Goal: Information Seeking & Learning: Understand process/instructions

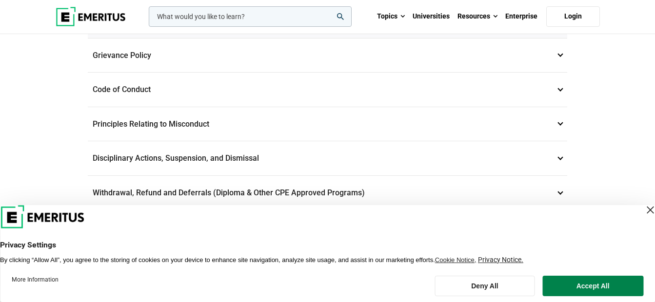
scroll to position [344, 0]
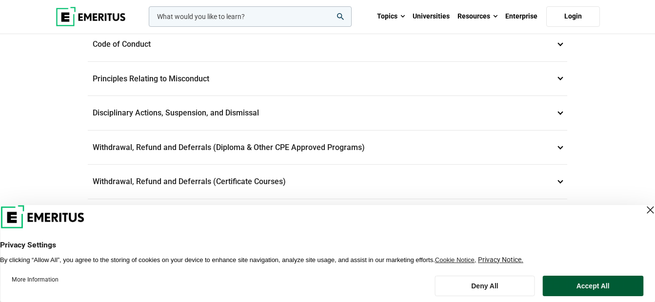
click at [608, 292] on button "Accept All" at bounding box center [593, 286] width 101 height 20
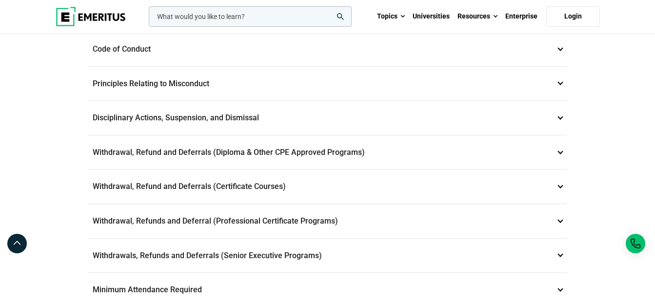
scroll to position [342, 0]
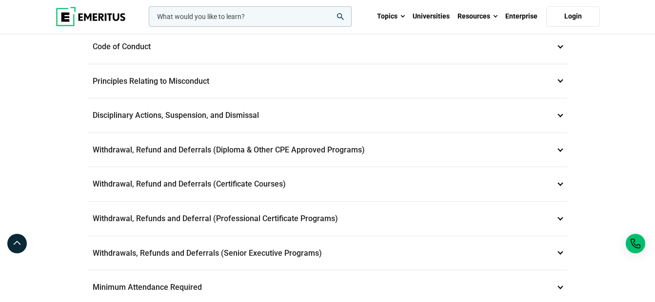
click at [249, 183] on p "Withdrawal, Refund and Deferrals (Certificate Courses) 7" at bounding box center [328, 184] width 480 height 34
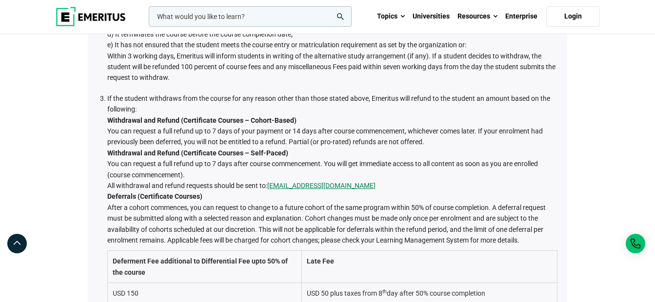
scroll to position [464, 0]
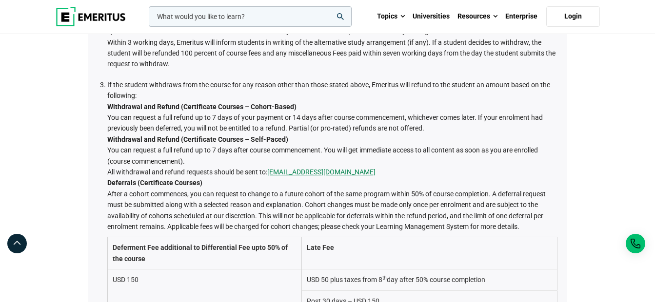
drag, startPoint x: 107, startPoint y: 106, endPoint x: 431, endPoint y: 126, distance: 324.1
click at [431, 126] on li "If the student withdraws from the course for any reason other than those stated…" at bounding box center [332, 219] width 450 height 278
click at [158, 108] on strong "Withdrawal and Refund (Certificate Courses – Cohort-Based)" at bounding box center [201, 107] width 189 height 8
drag, startPoint x: 180, startPoint y: 107, endPoint x: 241, endPoint y: 107, distance: 60.5
click at [241, 107] on strong "Withdrawal and Refund (Certificate Courses – Cohort-Based)" at bounding box center [201, 107] width 189 height 8
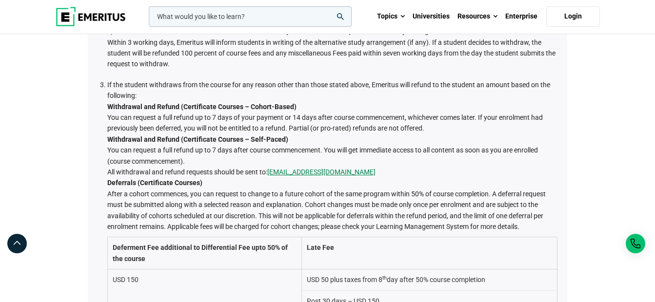
drag, startPoint x: 241, startPoint y: 107, endPoint x: 267, endPoint y: 117, distance: 28.1
click at [267, 117] on li "If the student withdraws from the course for any reason other than those stated…" at bounding box center [332, 219] width 450 height 278
drag, startPoint x: 212, startPoint y: 116, endPoint x: 243, endPoint y: 114, distance: 31.3
click at [243, 114] on li "If the student withdraws from the course for any reason other than those stated…" at bounding box center [332, 219] width 450 height 278
drag, startPoint x: 243, startPoint y: 114, endPoint x: 293, endPoint y: 116, distance: 49.3
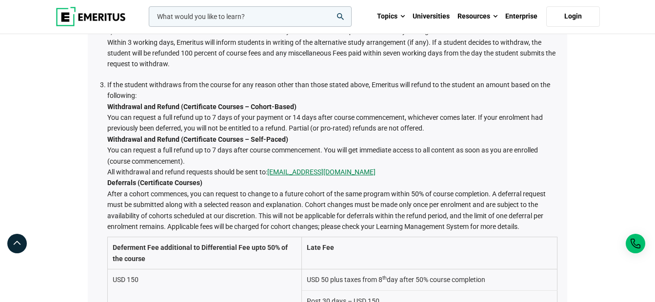
click at [293, 116] on li "If the student withdraws from the course for any reason other than those stated…" at bounding box center [332, 219] width 450 height 278
drag, startPoint x: 293, startPoint y: 116, endPoint x: 407, endPoint y: 115, distance: 114.7
click at [407, 115] on li "If the student withdraws from the course for any reason other than those stated…" at bounding box center [332, 219] width 450 height 278
drag, startPoint x: 407, startPoint y: 115, endPoint x: 453, endPoint y: 119, distance: 46.0
click at [453, 119] on li "If the student withdraws from the course for any reason other than those stated…" at bounding box center [332, 219] width 450 height 278
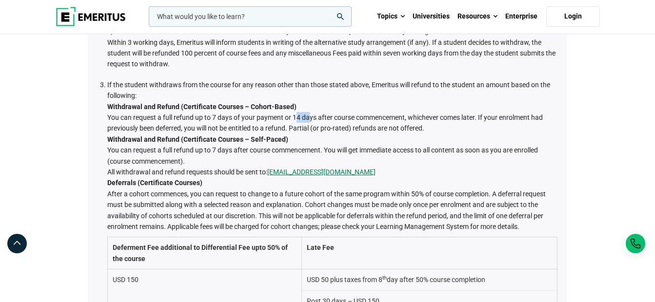
drag, startPoint x: 294, startPoint y: 116, endPoint x: 305, endPoint y: 116, distance: 11.7
click at [305, 116] on li "If the student withdraws from the course for any reason other than those stated…" at bounding box center [332, 219] width 450 height 278
drag, startPoint x: 305, startPoint y: 116, endPoint x: 269, endPoint y: 114, distance: 36.2
click at [269, 114] on li "If the student withdraws from the course for any reason other than those stated…" at bounding box center [332, 219] width 450 height 278
click at [372, 124] on li "If the student withdraws from the course for any reason other than those stated…" at bounding box center [332, 219] width 450 height 278
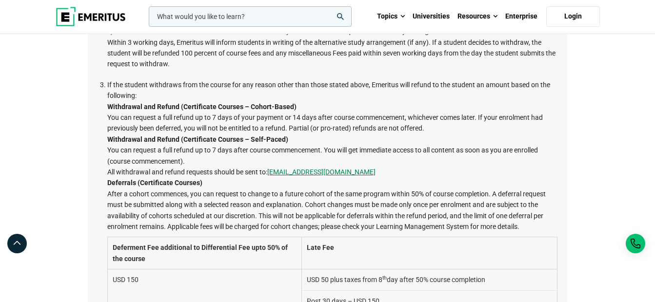
click at [226, 211] on li "If the student withdraws from the course for any reason other than those stated…" at bounding box center [332, 219] width 450 height 278
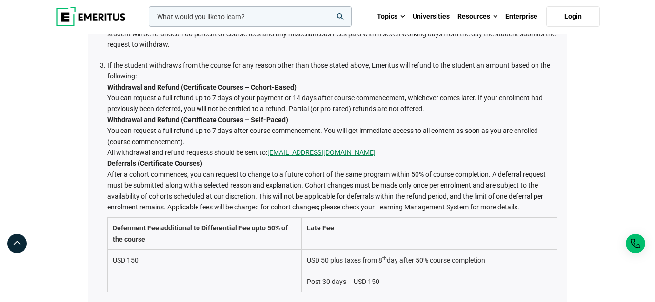
scroll to position [503, 0]
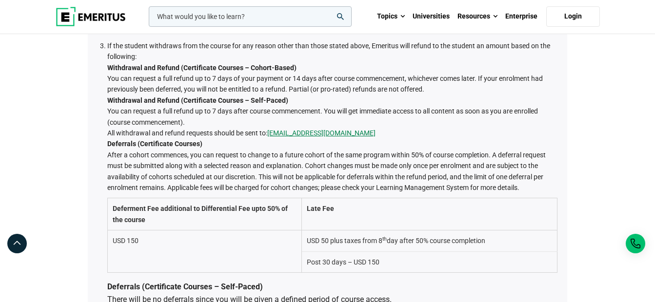
click at [122, 241] on td "USD 150" at bounding box center [204, 252] width 194 height 42
click at [146, 235] on td "USD 150" at bounding box center [204, 252] width 194 height 42
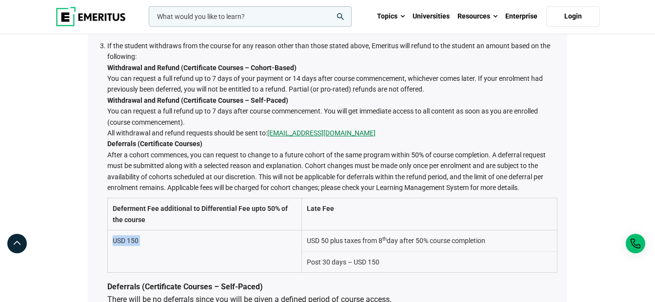
click at [146, 235] on td "USD 150" at bounding box center [204, 252] width 194 height 42
click at [141, 241] on td "USD 150" at bounding box center [204, 252] width 194 height 42
drag, startPoint x: 657, startPoint y: 90, endPoint x: 611, endPoint y: 75, distance: 48.1
click at [611, 75] on div "Student and Academic Policies Data Privacy 1 Emeritus is committed to maintaini…" at bounding box center [327, 244] width 655 height 1425
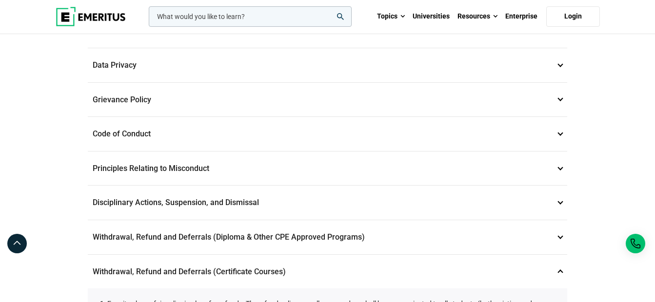
scroll to position [93, 0]
click at [171, 236] on p "Withdrawal, Refund and Deferrals (Diploma & Other CPE Approved Programs) 6" at bounding box center [328, 239] width 480 height 34
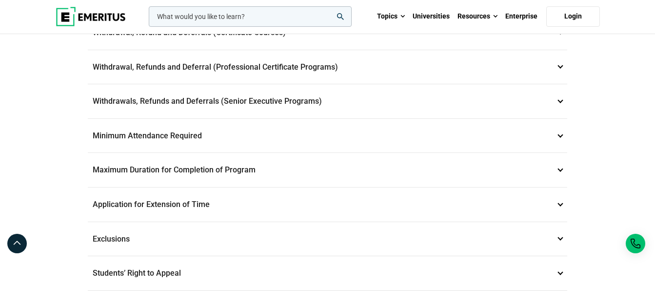
scroll to position [832, 0]
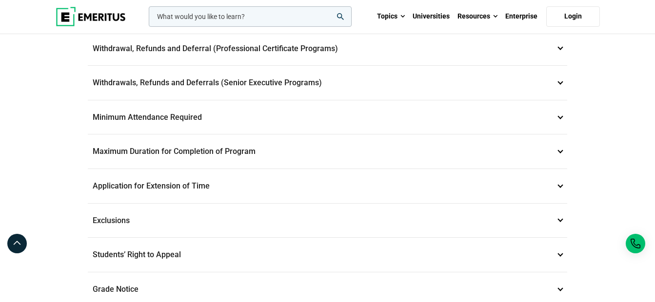
click at [191, 81] on p "Withdrawals, Refunds and Deferrals (Senior Executive Programs) 9" at bounding box center [328, 83] width 480 height 34
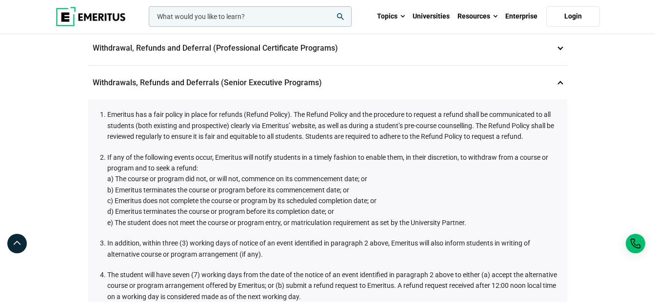
click at [214, 50] on p "Withdrawal, Refunds and Deferral (Professional Certificate Programs) 8" at bounding box center [328, 48] width 480 height 34
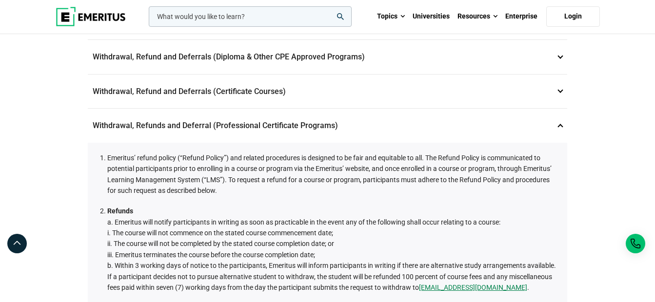
scroll to position [262, 0]
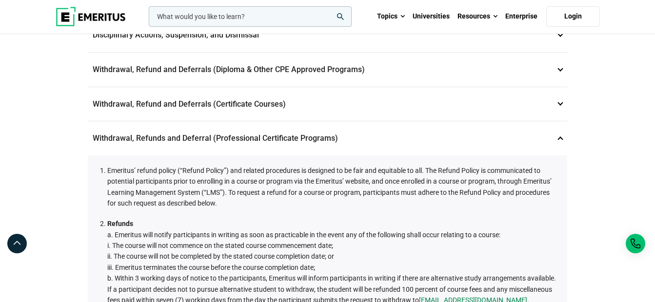
click at [554, 133] on p "Withdrawal, Refunds and Deferral (Professional Certificate Programs) 8" at bounding box center [328, 138] width 480 height 34
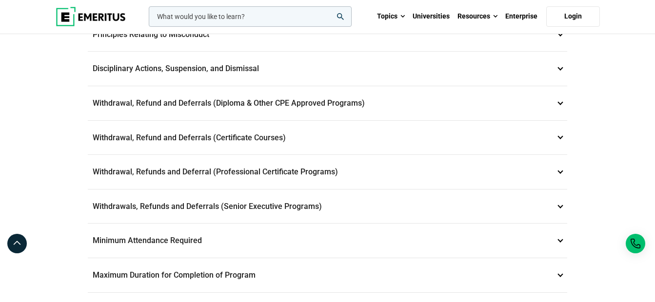
scroll to position [230, 0]
